Goal: Navigation & Orientation: Find specific page/section

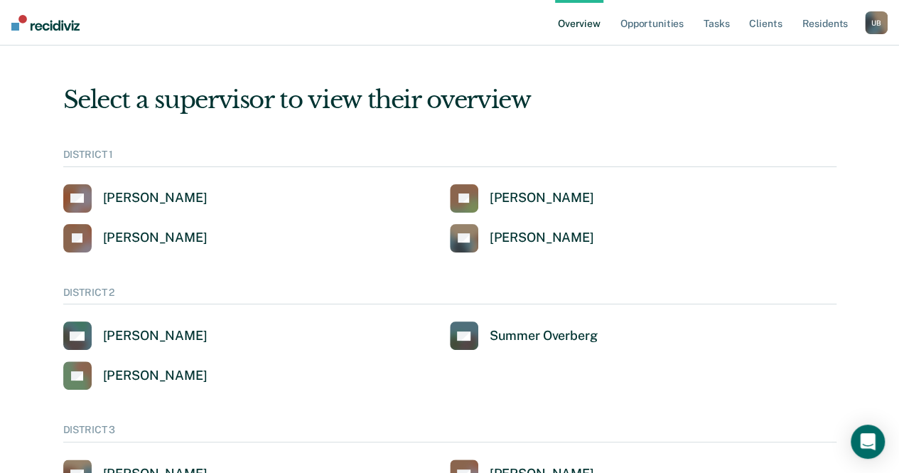
click at [873, 21] on div "U B" at bounding box center [876, 22] width 23 height 23
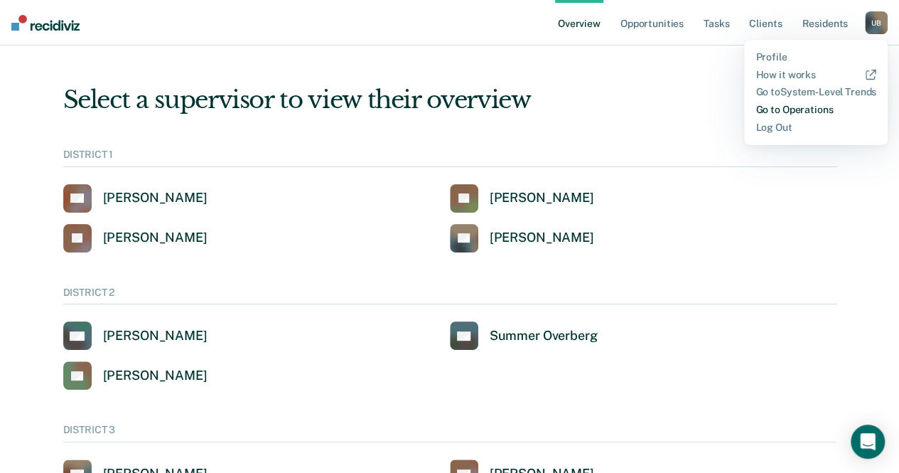
click at [813, 104] on link "Go to Operations" at bounding box center [815, 110] width 121 height 12
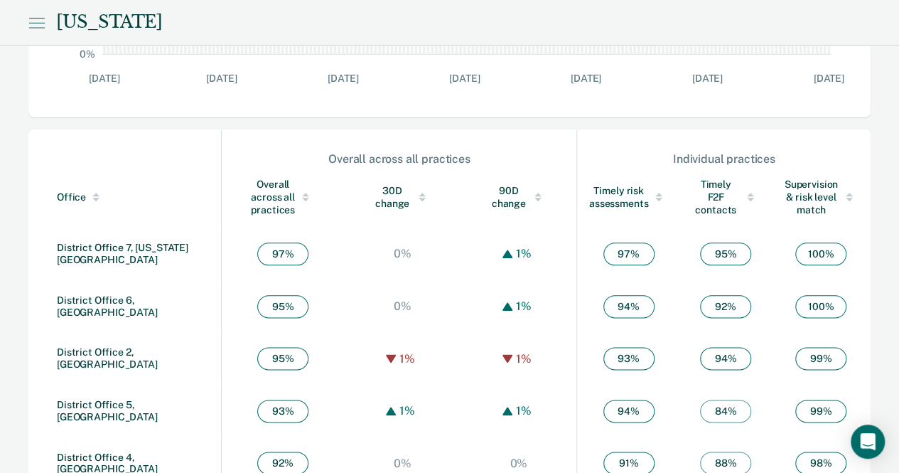
scroll to position [704, 0]
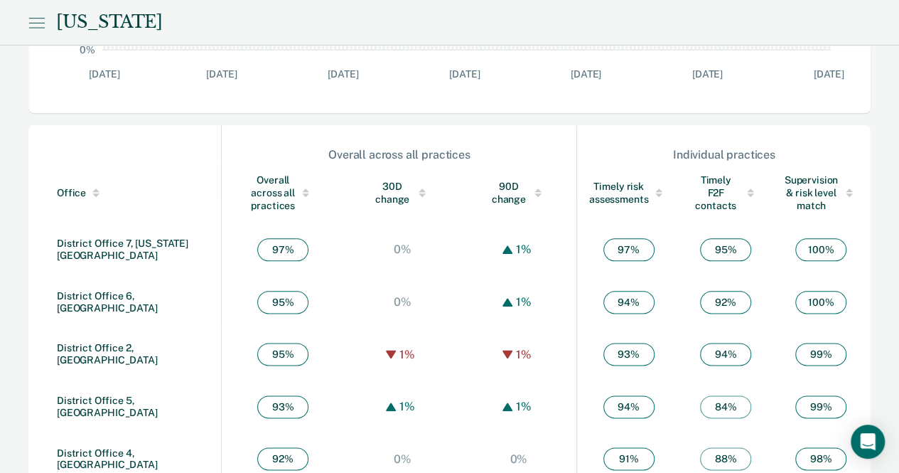
click at [720, 193] on div "Timely F2F contacts" at bounding box center [725, 192] width 69 height 38
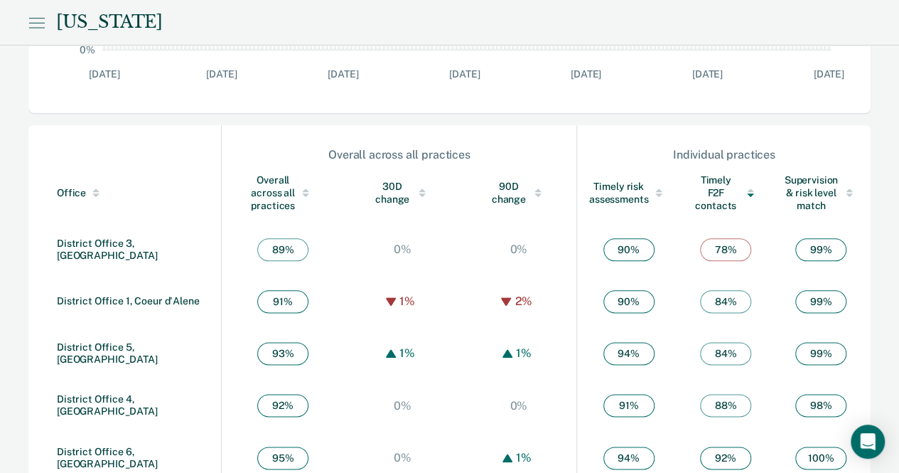
click at [720, 193] on div "Timely F2F contacts" at bounding box center [725, 192] width 69 height 38
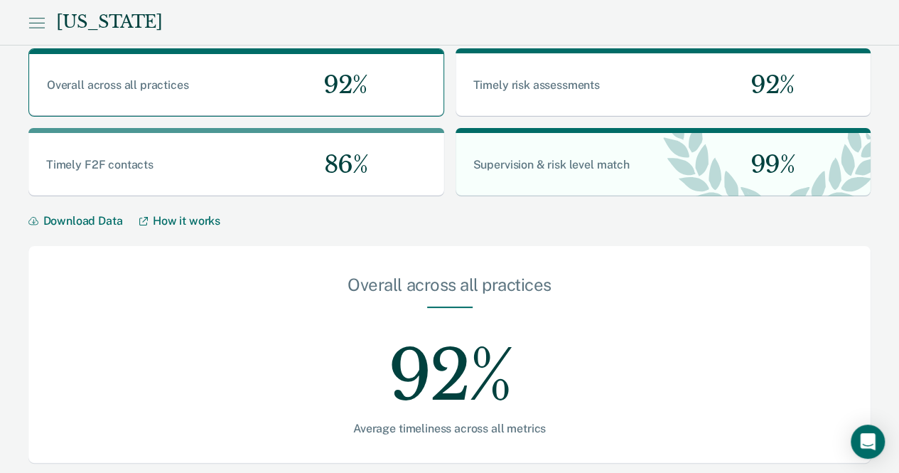
scroll to position [0, 0]
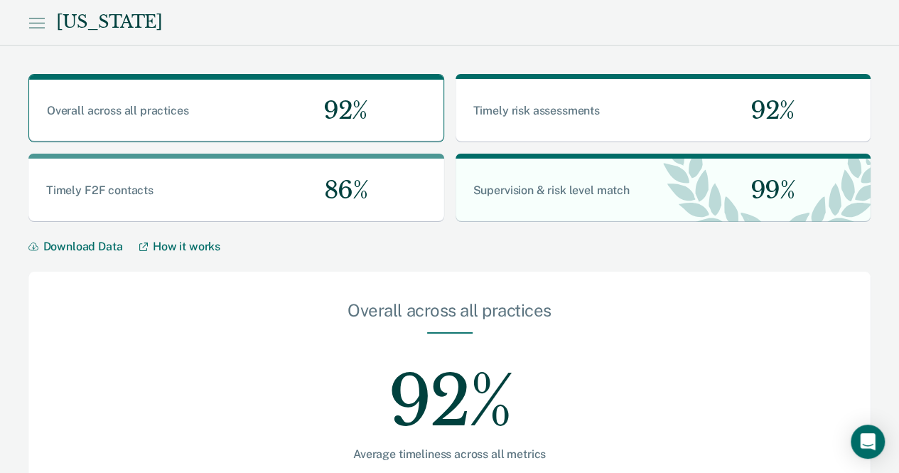
click at [42, 22] on icon at bounding box center [36, 22] width 16 height 17
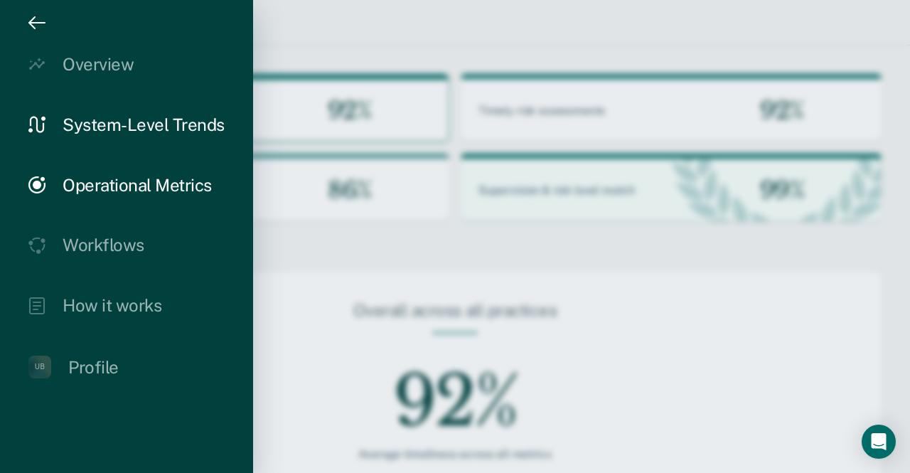
click at [84, 122] on div "System-Level Trends" at bounding box center [144, 124] width 162 height 21
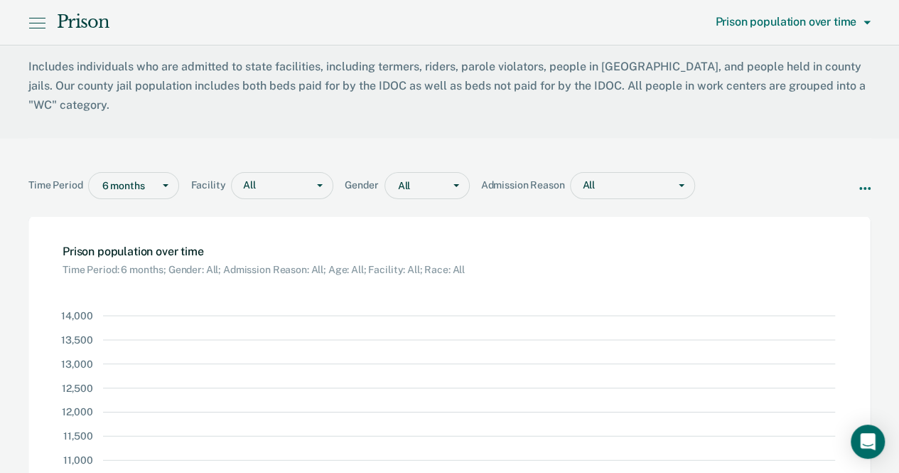
click at [794, 26] on span "Prison population over time" at bounding box center [789, 22] width 149 height 14
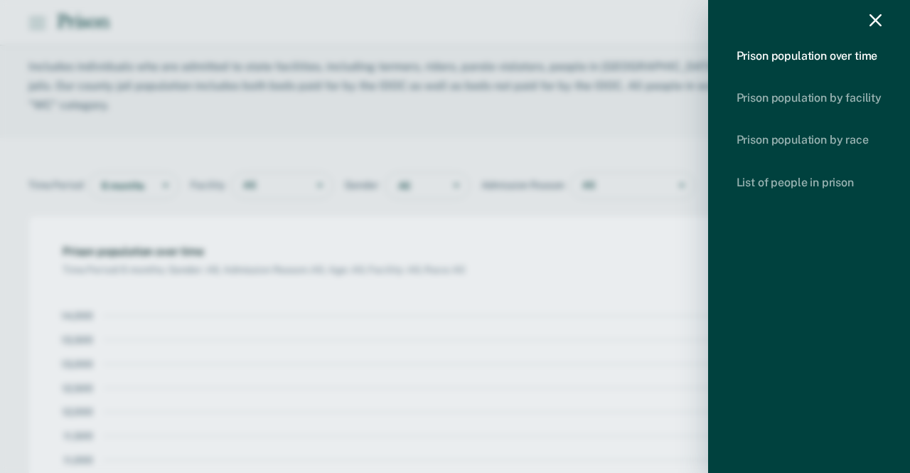
click at [875, 16] on icon "drawer" at bounding box center [875, 20] width 12 height 12
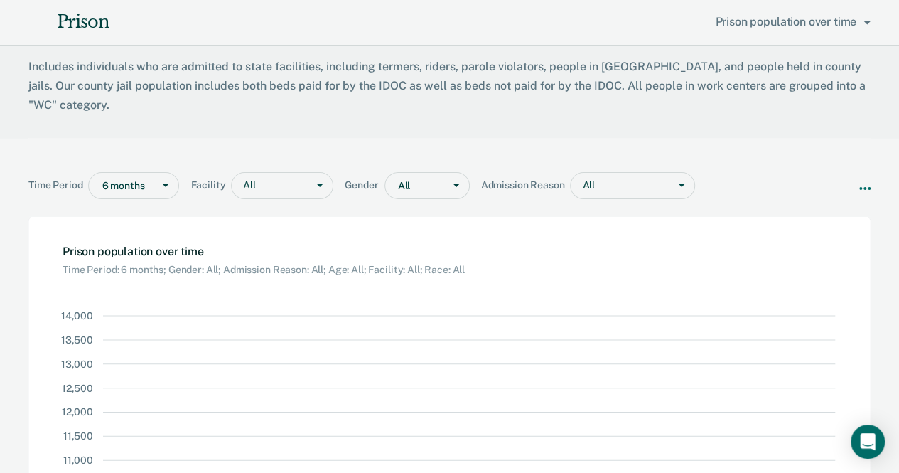
click at [34, 14] on div "Prison Prison population over time" at bounding box center [449, 22] width 899 height 45
click at [38, 22] on icon at bounding box center [36, 22] width 17 height 17
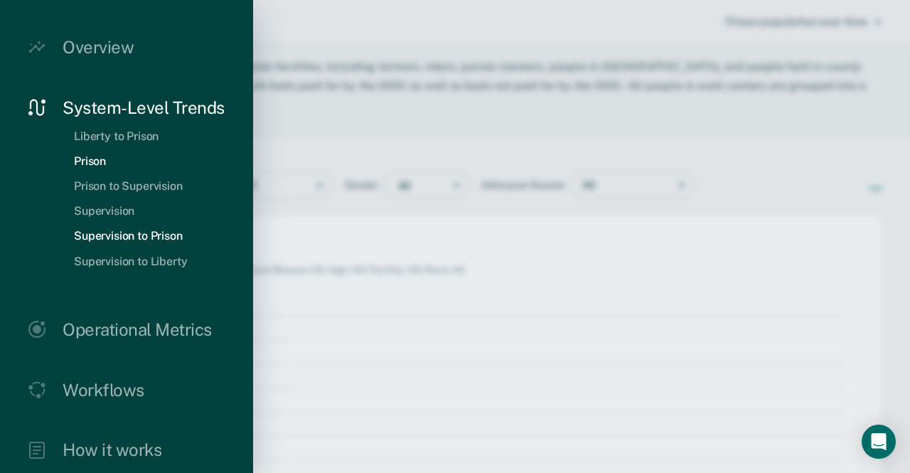
click at [131, 231] on link "Supervision to Prison" at bounding box center [128, 236] width 131 height 14
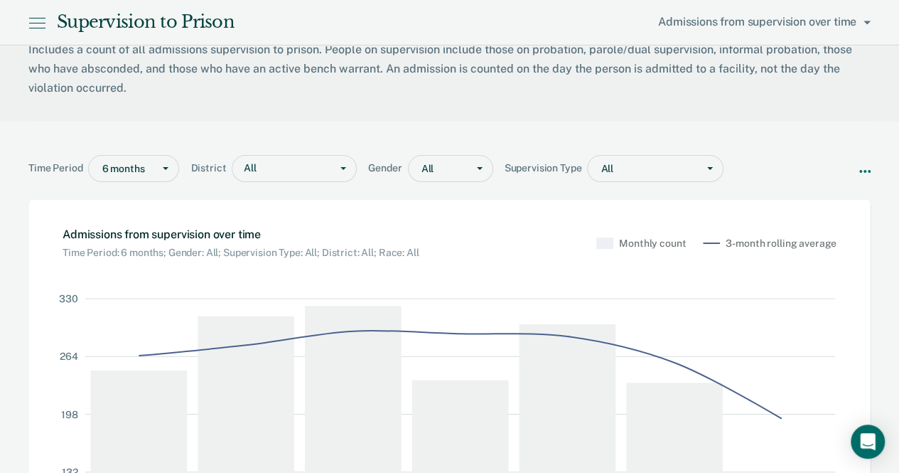
scroll to position [16, 0]
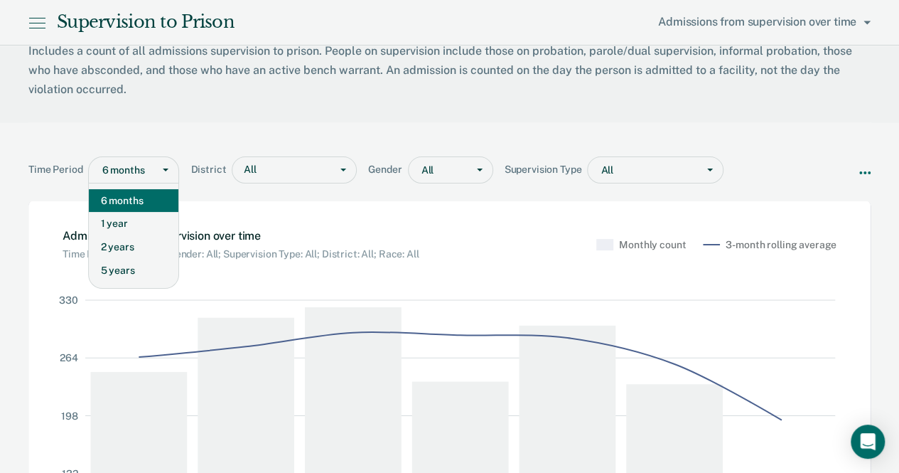
click at [169, 169] on div at bounding box center [166, 170] width 26 height 26
click at [156, 218] on div "1 year" at bounding box center [134, 223] width 90 height 23
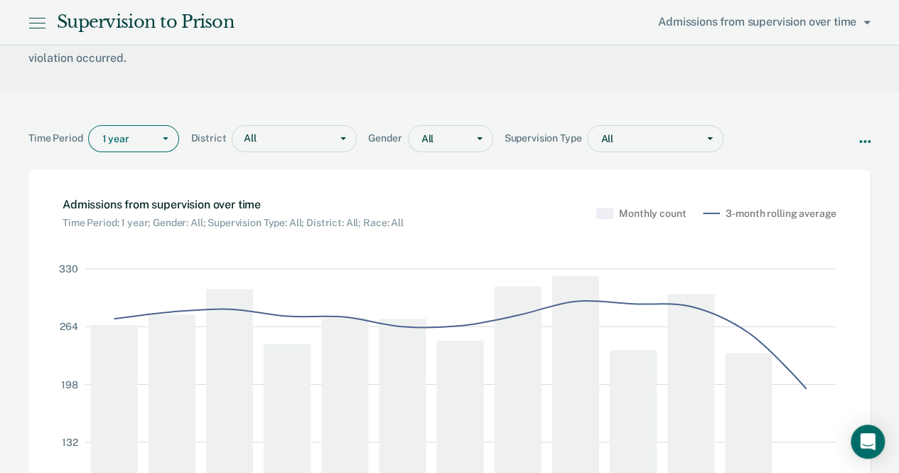
scroll to position [26, 0]
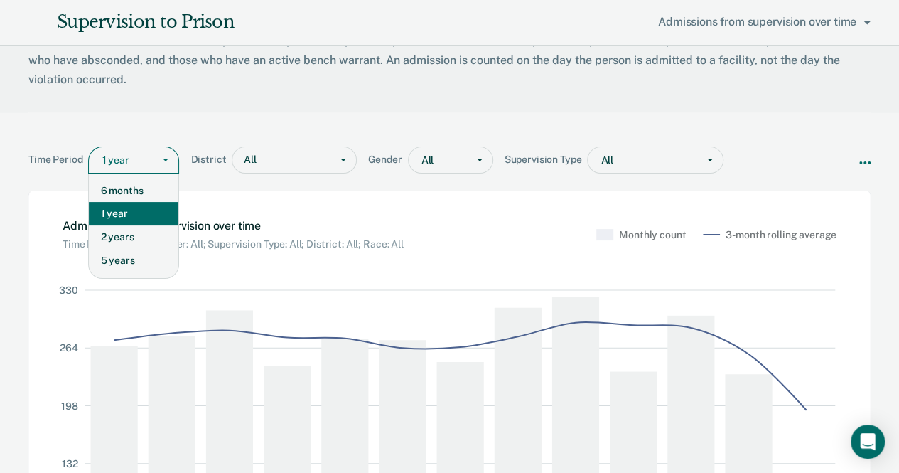
click at [168, 158] on span at bounding box center [166, 159] width 6 height 3
click at [151, 232] on div "2 years" at bounding box center [134, 236] width 90 height 23
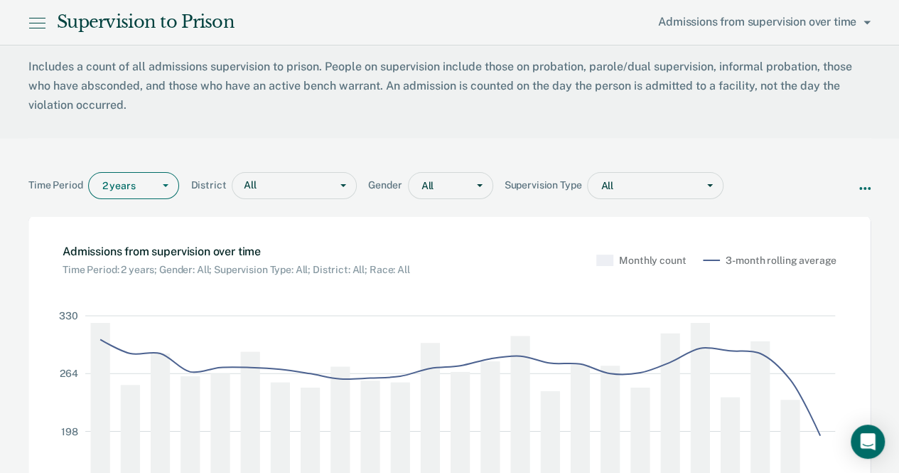
click at [34, 23] on icon at bounding box center [38, 23] width 16 height 0
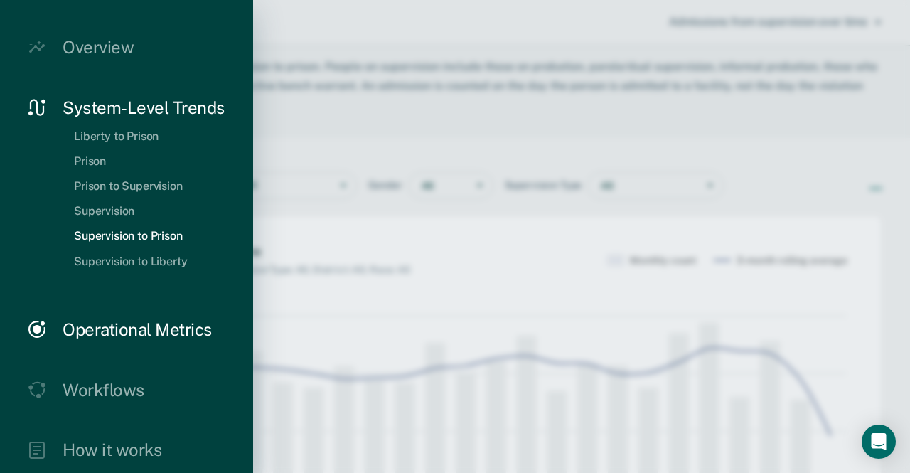
click at [152, 329] on div "Operational Metrics" at bounding box center [137, 329] width 149 height 21
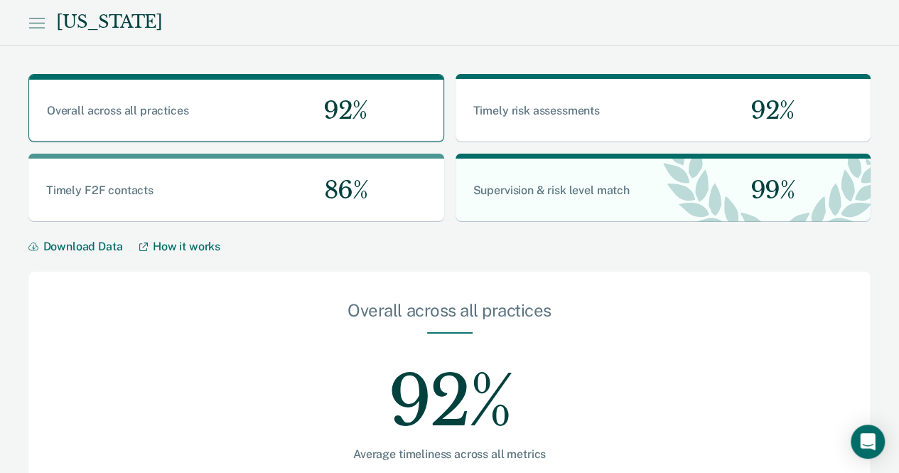
click at [31, 9] on div "[US_STATE]" at bounding box center [449, 22] width 899 height 45
click at [31, 16] on icon at bounding box center [36, 22] width 16 height 17
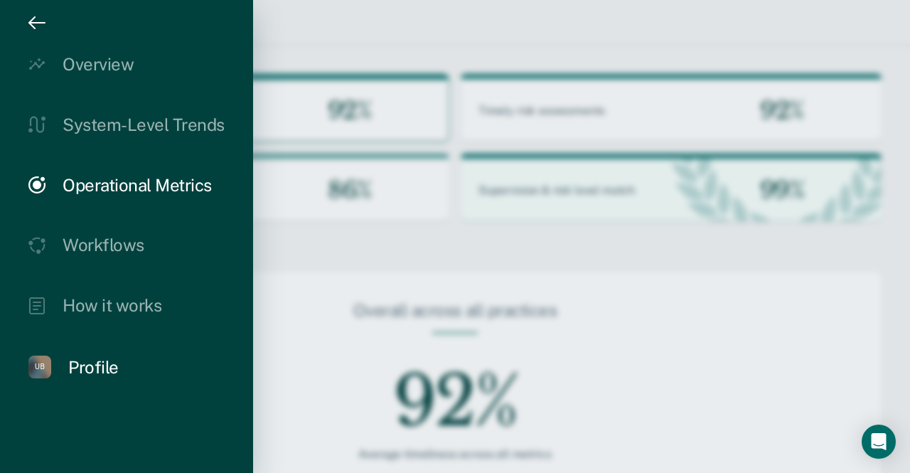
click at [101, 365] on div "Profile" at bounding box center [93, 367] width 50 height 21
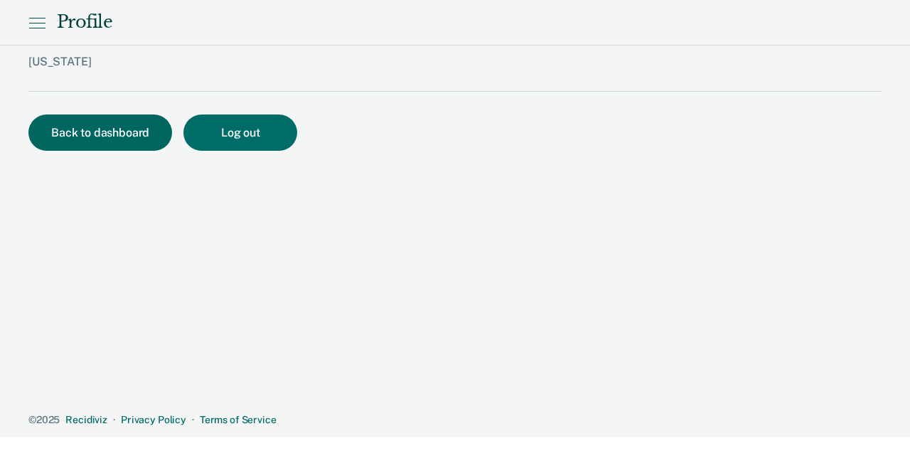
click at [94, 129] on button "Back to dashboard" at bounding box center [100, 132] width 144 height 36
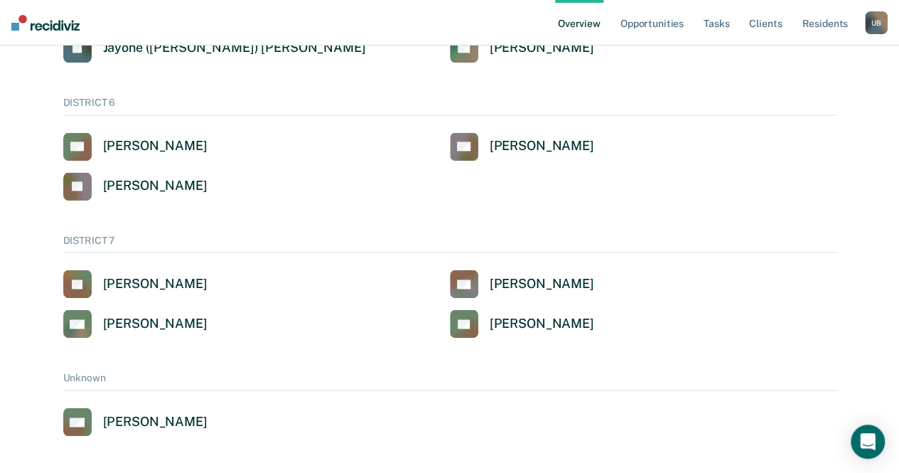
scroll to position [906, 0]
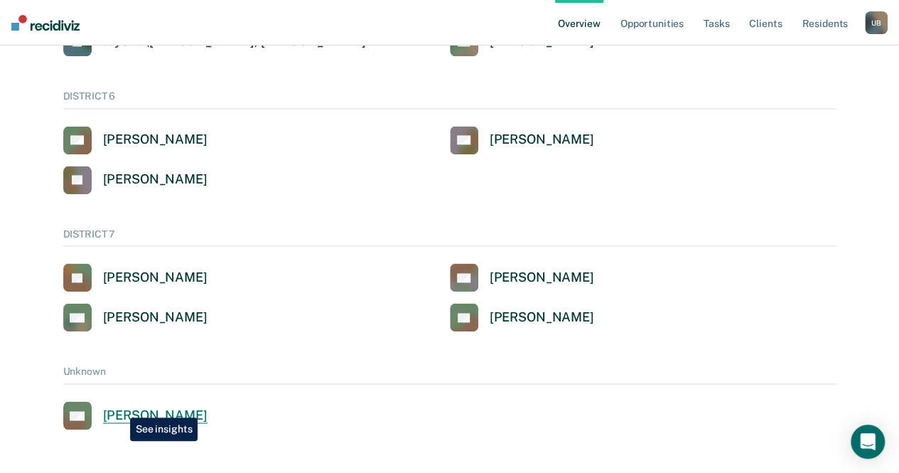
click at [119, 407] on div "[PERSON_NAME]" at bounding box center [155, 415] width 104 height 16
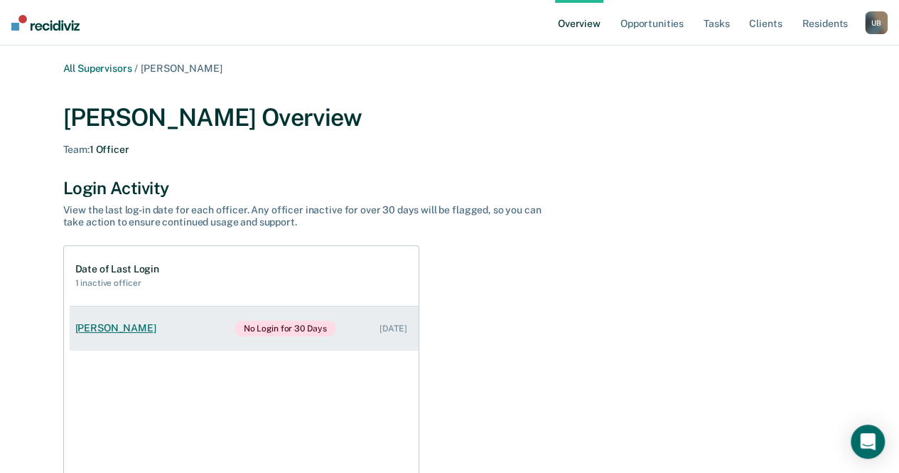
click at [132, 330] on div "[PERSON_NAME]" at bounding box center [118, 328] width 87 height 12
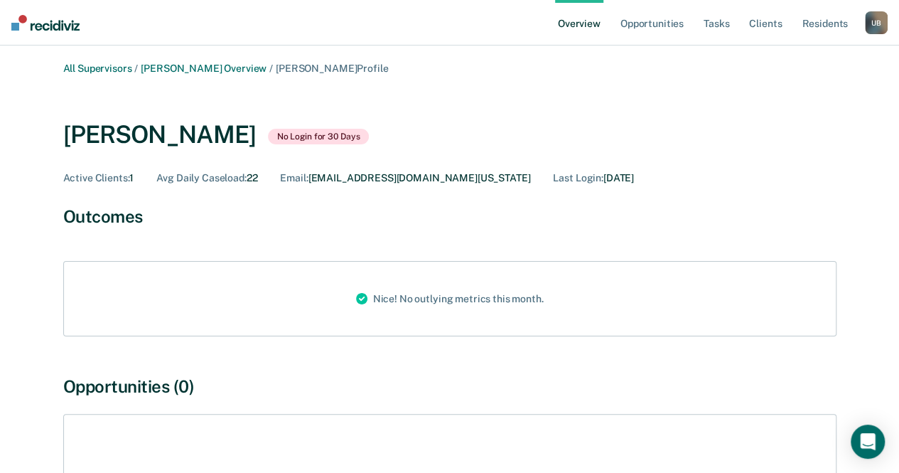
click at [869, 19] on div "U B" at bounding box center [876, 22] width 23 height 23
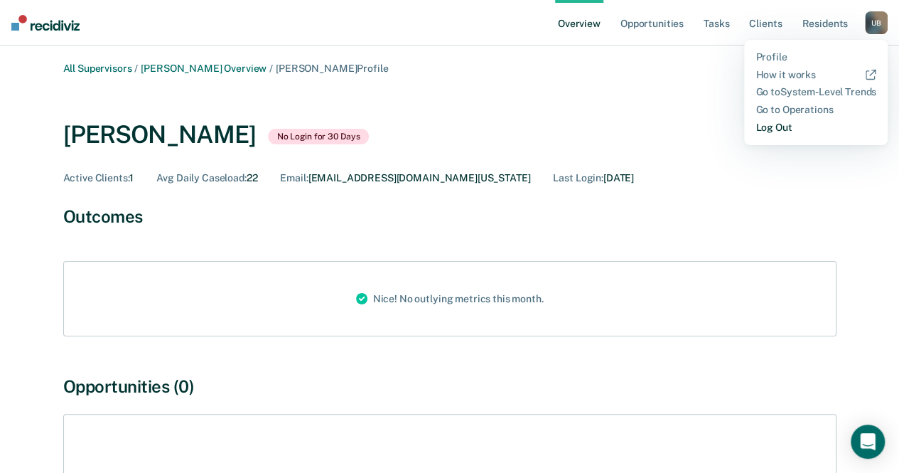
click at [771, 129] on link "Log Out" at bounding box center [815, 128] width 121 height 12
